Goal: Information Seeking & Learning: Understand process/instructions

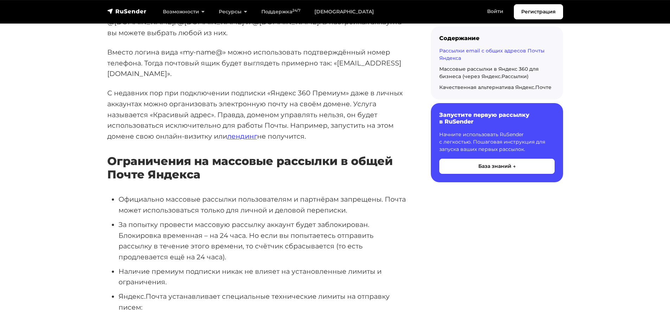
scroll to position [317, 0]
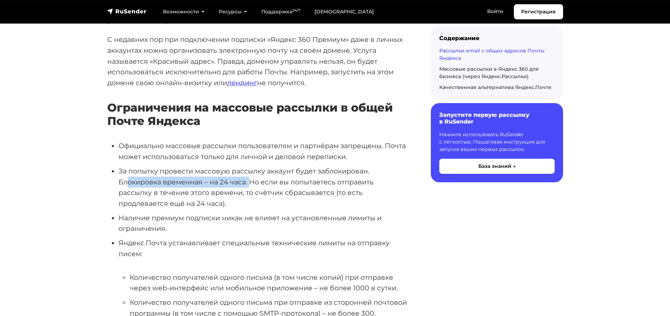
drag, startPoint x: 128, startPoint y: 160, endPoint x: 251, endPoint y: 164, distance: 122.5
click at [251, 166] on li "За попытку провести массовую рассылку аккаунт будет заблокирован. Блокировка вр…" at bounding box center [264, 187] width 290 height 43
click at [281, 166] on li "За попытку провести массовую рассылку аккаунт будет заблокирован. Блокировка вр…" at bounding box center [264, 187] width 290 height 43
drag, startPoint x: 255, startPoint y: 147, endPoint x: 250, endPoint y: 158, distance: 11.7
click at [250, 166] on li "За попытку провести массовую рассылку аккаунт будет заблокирован. Блокировка вр…" at bounding box center [264, 187] width 290 height 43
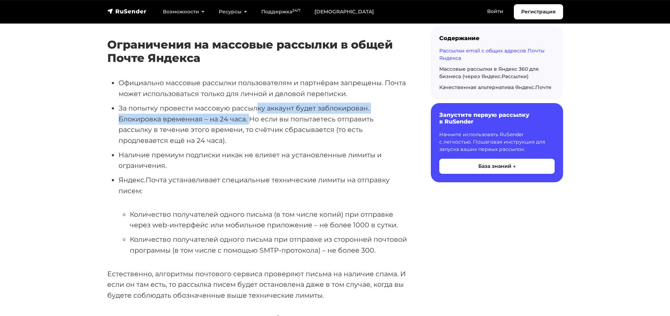
scroll to position [387, 0]
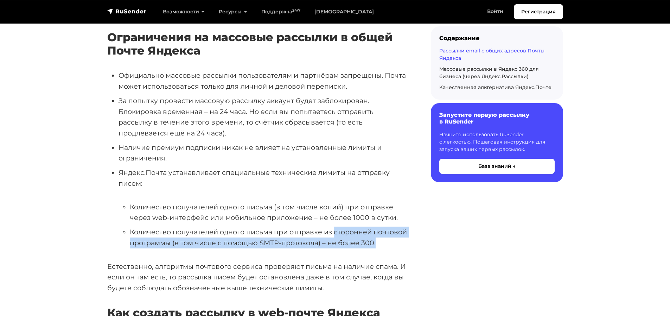
drag, startPoint x: 394, startPoint y: 225, endPoint x: 335, endPoint y: 209, distance: 60.8
click at [335, 227] on li "Количество получателей одного письма при отправке из сторонней почтовой програм…" at bounding box center [269, 237] width 279 height 21
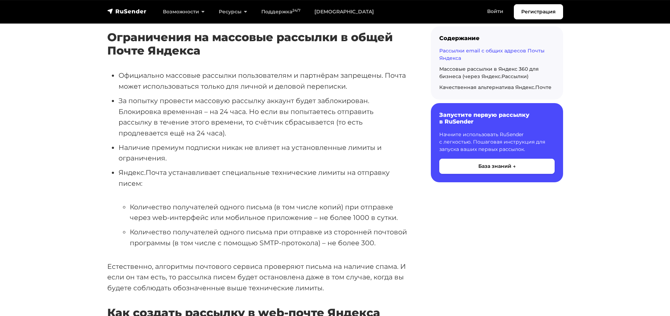
click at [372, 202] on li "Количество получателей одного письма (в том числе копий) при отправке через web…" at bounding box center [269, 212] width 279 height 21
drag, startPoint x: 362, startPoint y: 197, endPoint x: 401, endPoint y: 194, distance: 38.8
click at [401, 202] on li "Количество получателей одного письма (в том числе копий) при отправке через web…" at bounding box center [269, 212] width 279 height 21
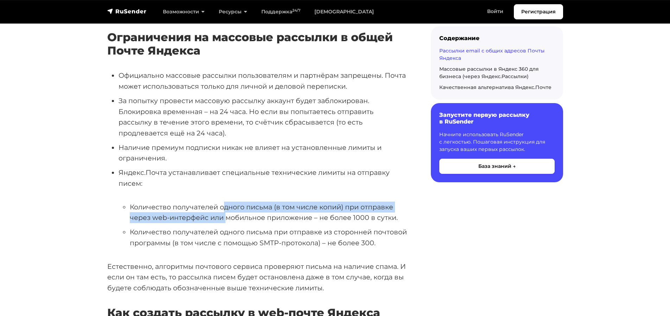
drag, startPoint x: 225, startPoint y: 188, endPoint x: 226, endPoint y: 194, distance: 5.7
click at [226, 202] on li "Количество получателей одного письма (в том числе копий) при отправке через web…" at bounding box center [269, 212] width 279 height 21
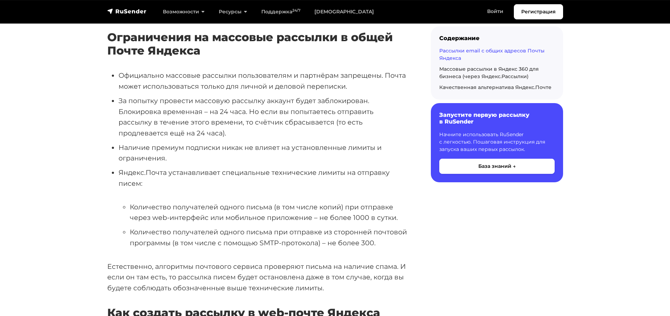
click at [262, 227] on li "Количество получателей одного письма при отправке из сторонней почтовой програм…" at bounding box center [269, 237] width 279 height 21
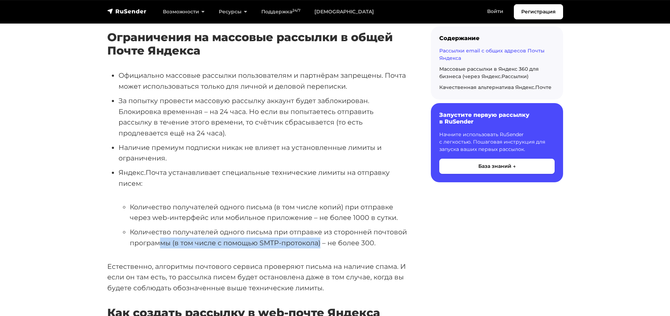
drag, startPoint x: 159, startPoint y: 225, endPoint x: 321, endPoint y: 224, distance: 161.5
click at [321, 227] on li "Количество получателей одного письма при отправке из сторонней почтовой програм…" at bounding box center [269, 237] width 279 height 21
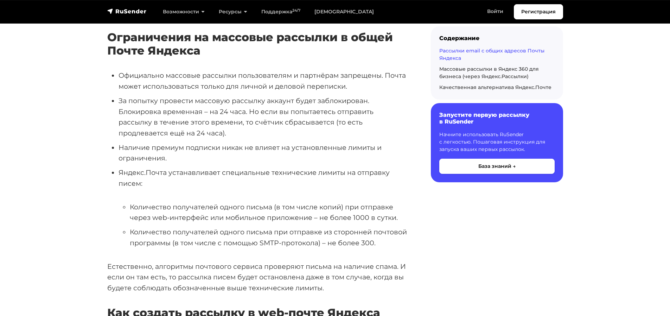
click at [386, 227] on li "Количество получателей одного письма при отправке из сторонней почтовой програм…" at bounding box center [269, 237] width 279 height 21
drag, startPoint x: 159, startPoint y: 212, endPoint x: 249, endPoint y: 212, distance: 90.1
click at [249, 227] on li "Количество получателей одного письма при отправке из сторонней почтовой програм…" at bounding box center [269, 237] width 279 height 21
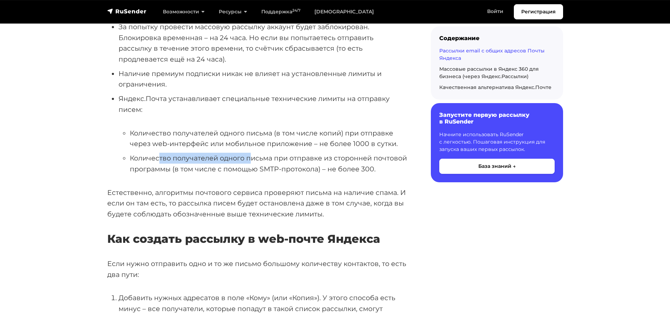
scroll to position [493, 0]
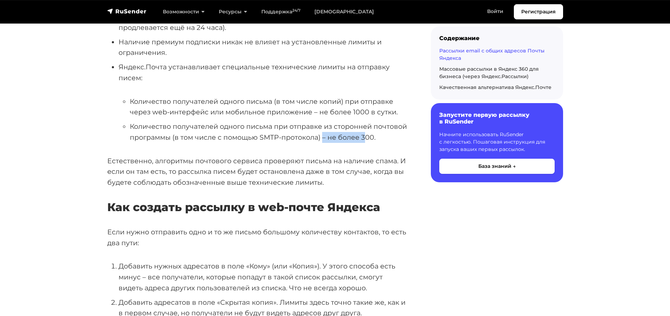
drag, startPoint x: 324, startPoint y: 114, endPoint x: 367, endPoint y: 112, distance: 43.0
click at [367, 121] on li "Количество получателей одного письма при отправке из сторонней почтовой програм…" at bounding box center [269, 131] width 279 height 21
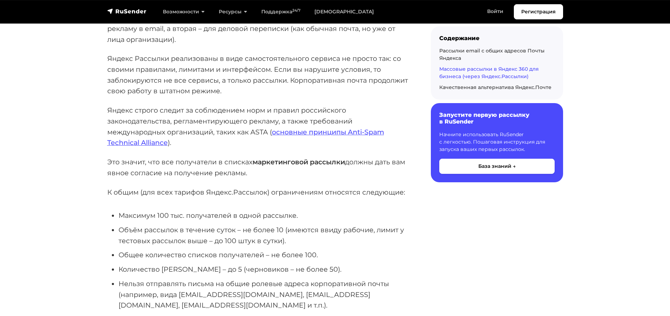
scroll to position [1548, 0]
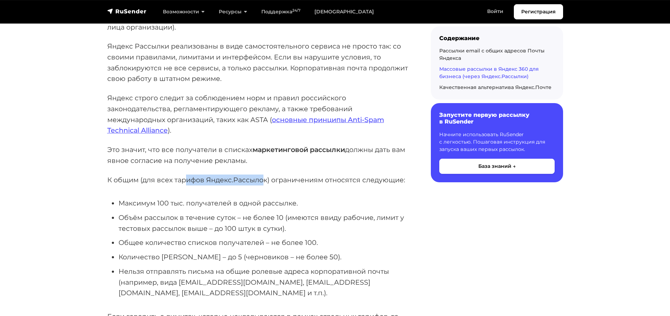
drag, startPoint x: 185, startPoint y: 158, endPoint x: 264, endPoint y: 157, distance: 78.8
click at [264, 175] on p "К общим (для всех тарифов Яндекс.Рассылок) ограничениям относятся следующие:" at bounding box center [257, 180] width 301 height 11
click at [176, 175] on p "К общим (для всех тарифов Яндекс.Рассылок) ограничениям относятся следующие:" at bounding box center [257, 180] width 301 height 11
drag, startPoint x: 189, startPoint y: 158, endPoint x: 263, endPoint y: 160, distance: 73.9
click at [263, 175] on p "К общим (для всех тарифов Яндекс.Рассылок) ограничениям относятся следующие:" at bounding box center [257, 180] width 301 height 11
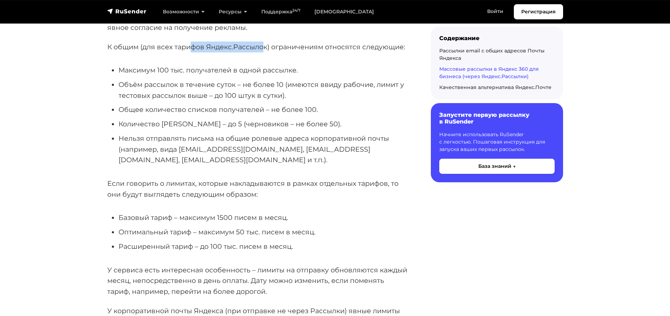
scroll to position [1689, 0]
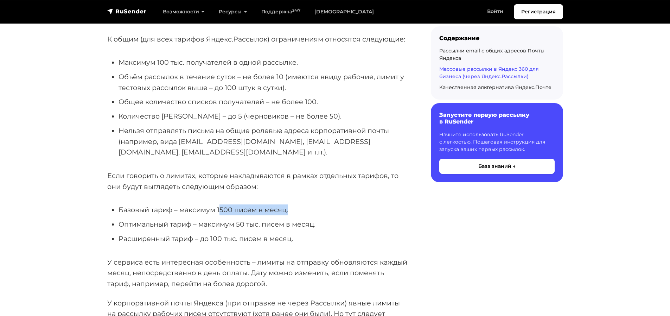
drag, startPoint x: 220, startPoint y: 179, endPoint x: 299, endPoint y: 181, distance: 79.2
click at [299, 204] on li "Базовый тариф – максимум 1500 писем в месяц." at bounding box center [264, 209] width 290 height 11
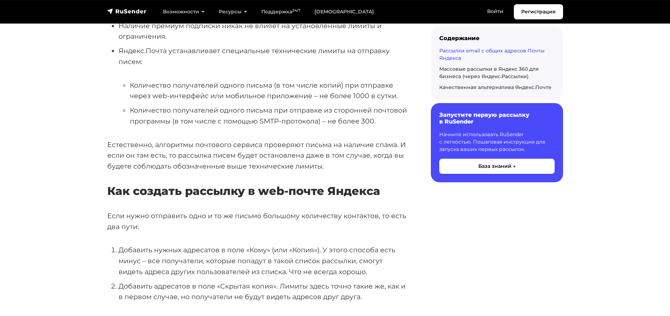
scroll to position [0, 0]
